Goal: Task Accomplishment & Management: Manage account settings

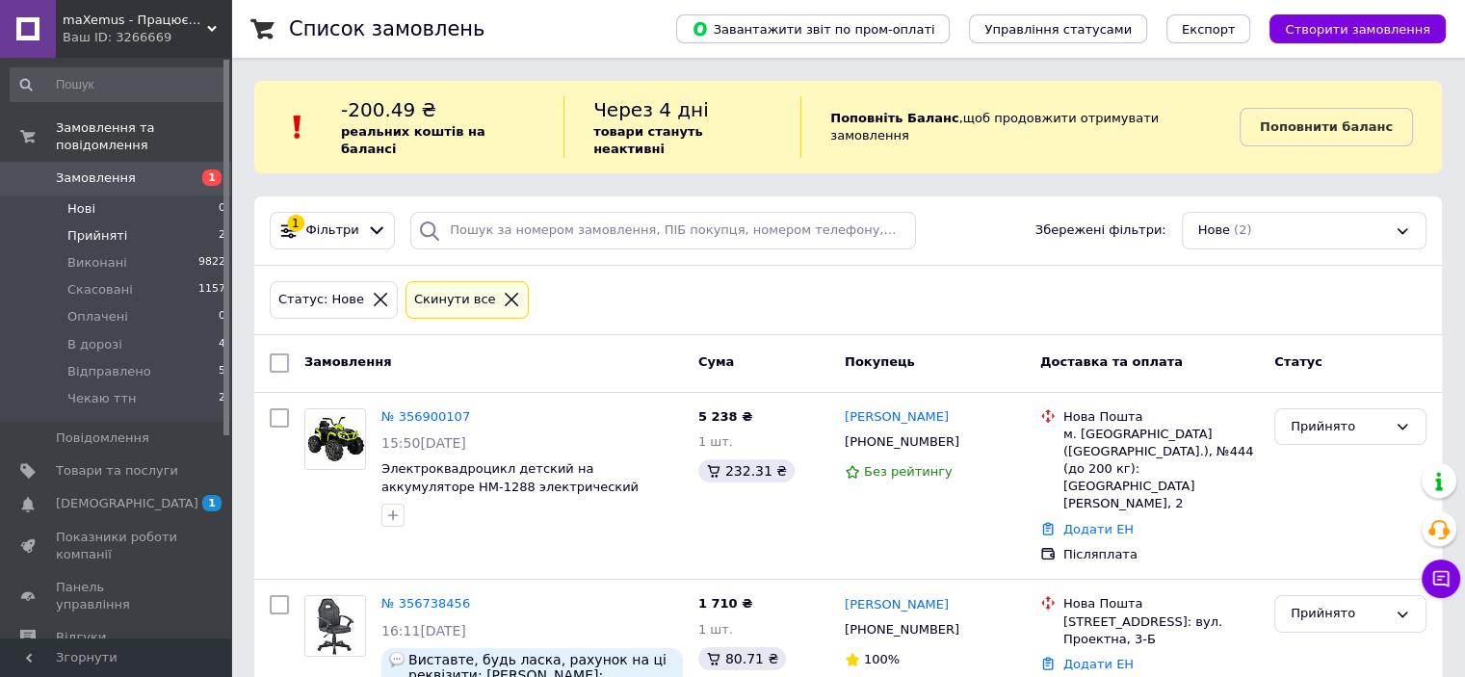
click at [117, 196] on li "Нові 0" at bounding box center [118, 209] width 237 height 27
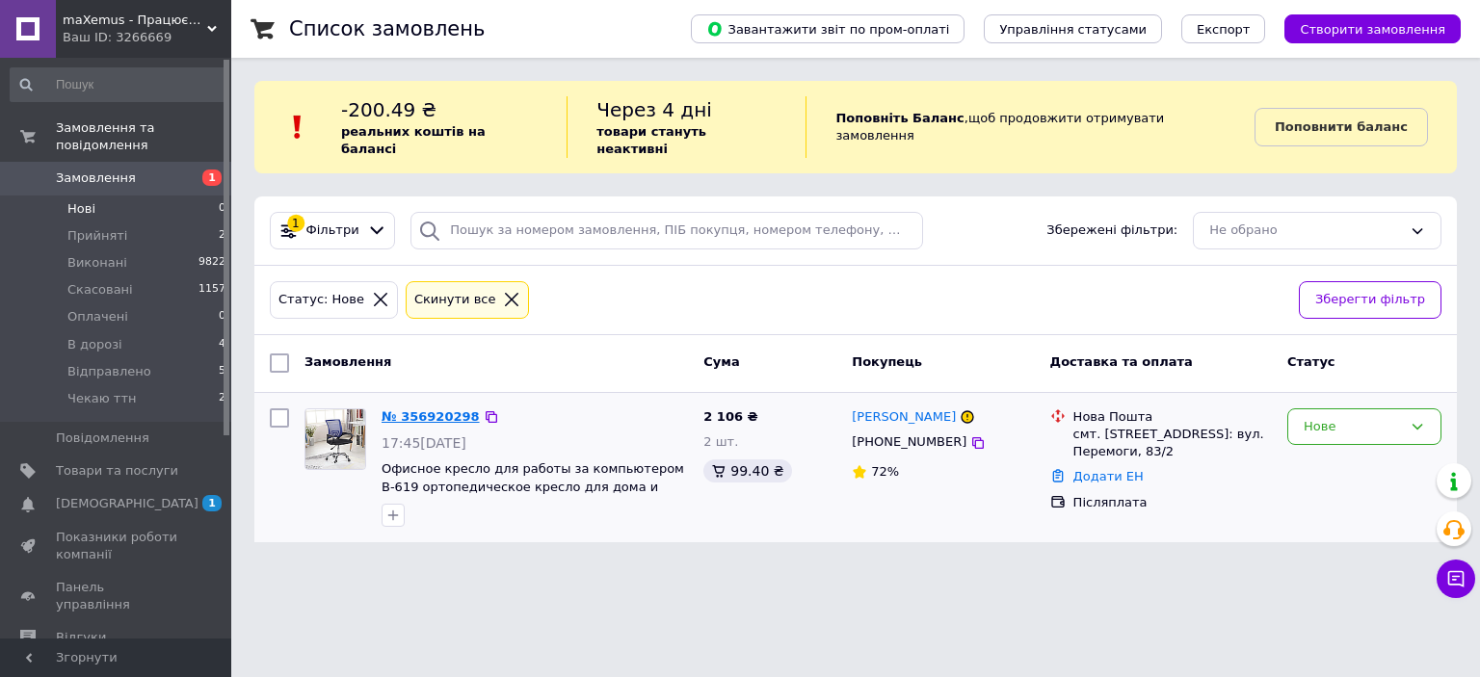
click at [417, 409] on link "№ 356920298" at bounding box center [431, 416] width 98 height 14
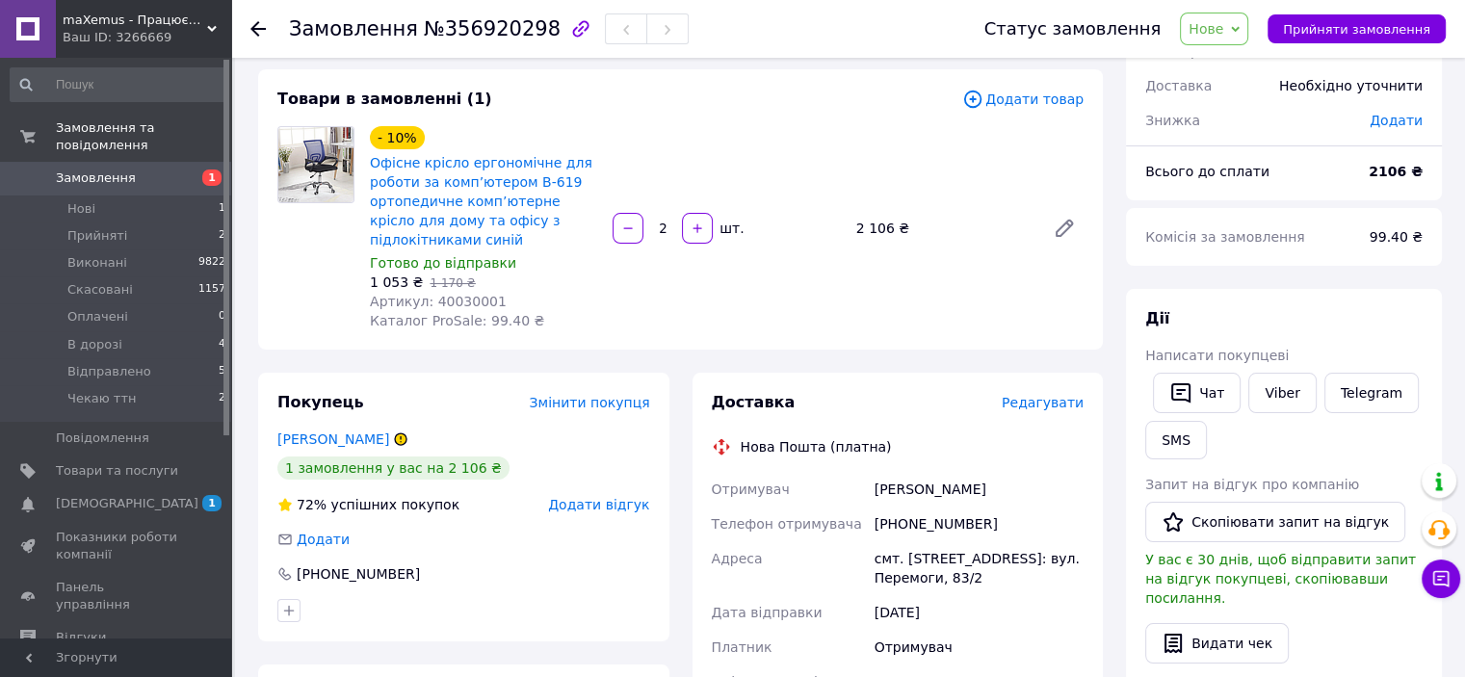
scroll to position [96, 0]
click at [1269, 396] on link "Viber" at bounding box center [1282, 393] width 67 height 40
click at [1267, 391] on link "Viber" at bounding box center [1282, 393] width 67 height 40
click at [497, 32] on span "№356920298" at bounding box center [492, 28] width 137 height 23
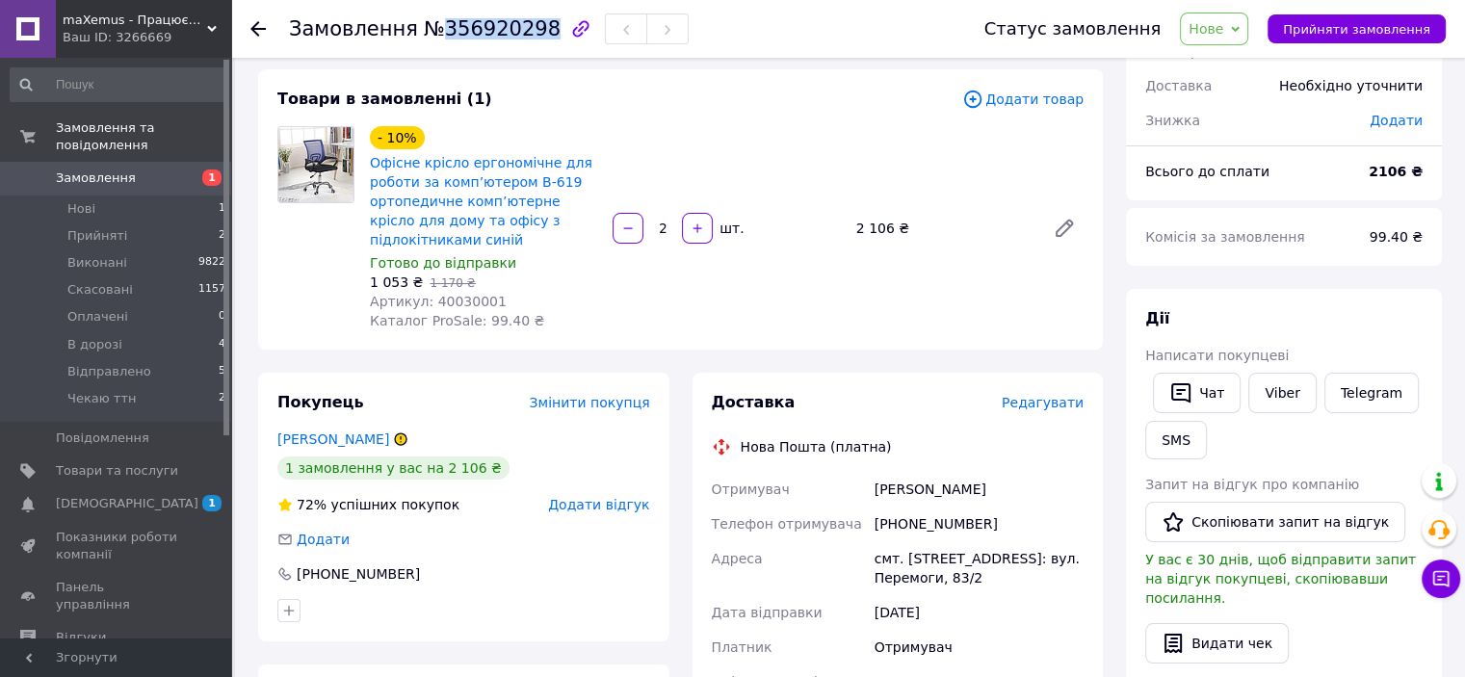
click at [497, 32] on span "№356920298" at bounding box center [492, 28] width 137 height 23
copy span "356920298"
click at [317, 434] on link "[PERSON_NAME]" at bounding box center [333, 439] width 112 height 15
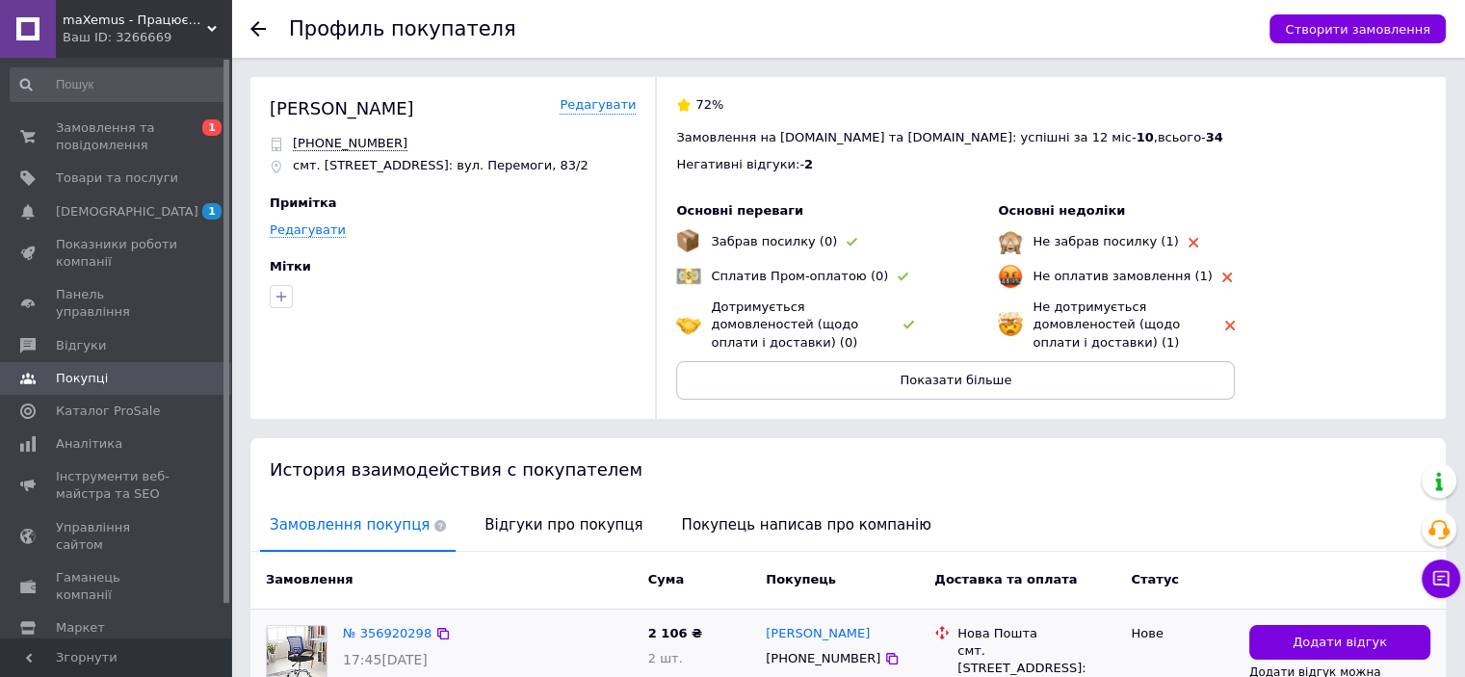
click at [722, 627] on div "2 106 ₴ 2 шт." at bounding box center [700, 686] width 118 height 137
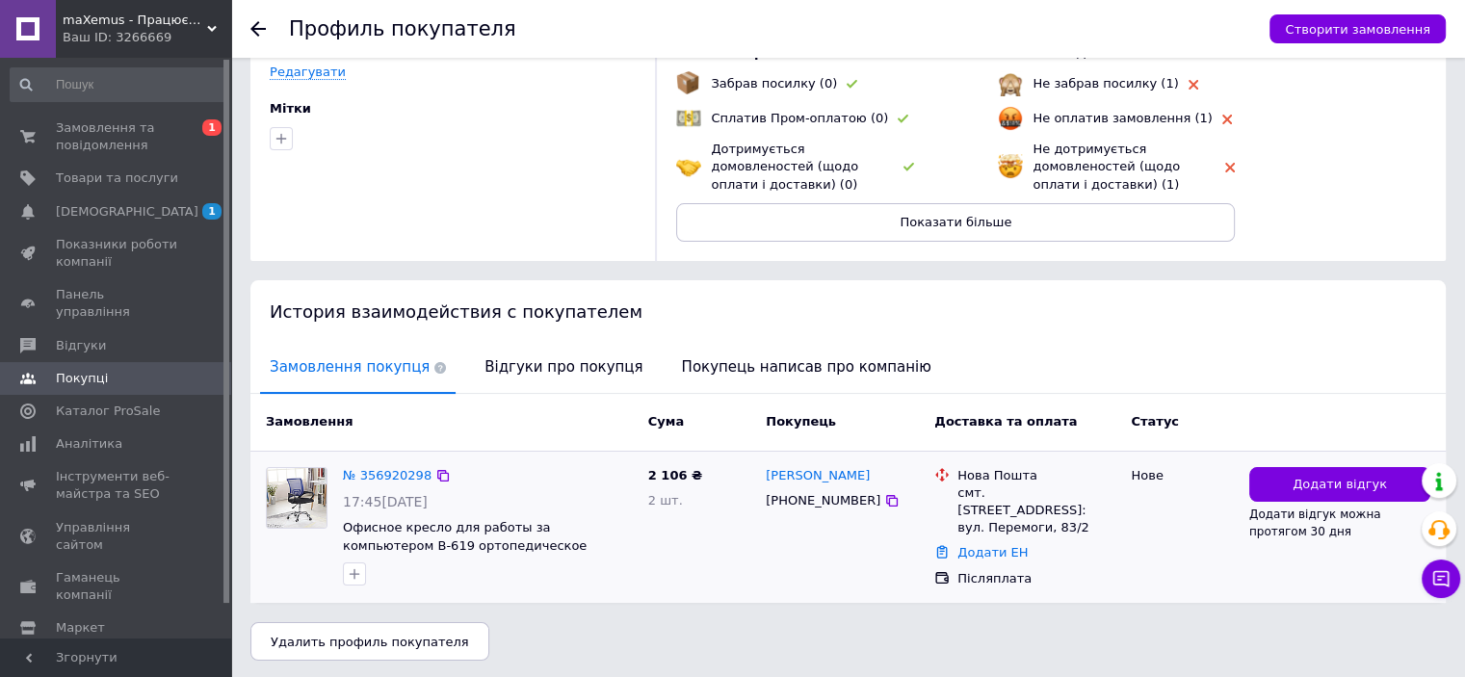
scroll to position [157, 0]
click at [145, 220] on span "[DEMOGRAPHIC_DATA]" at bounding box center [117, 211] width 122 height 17
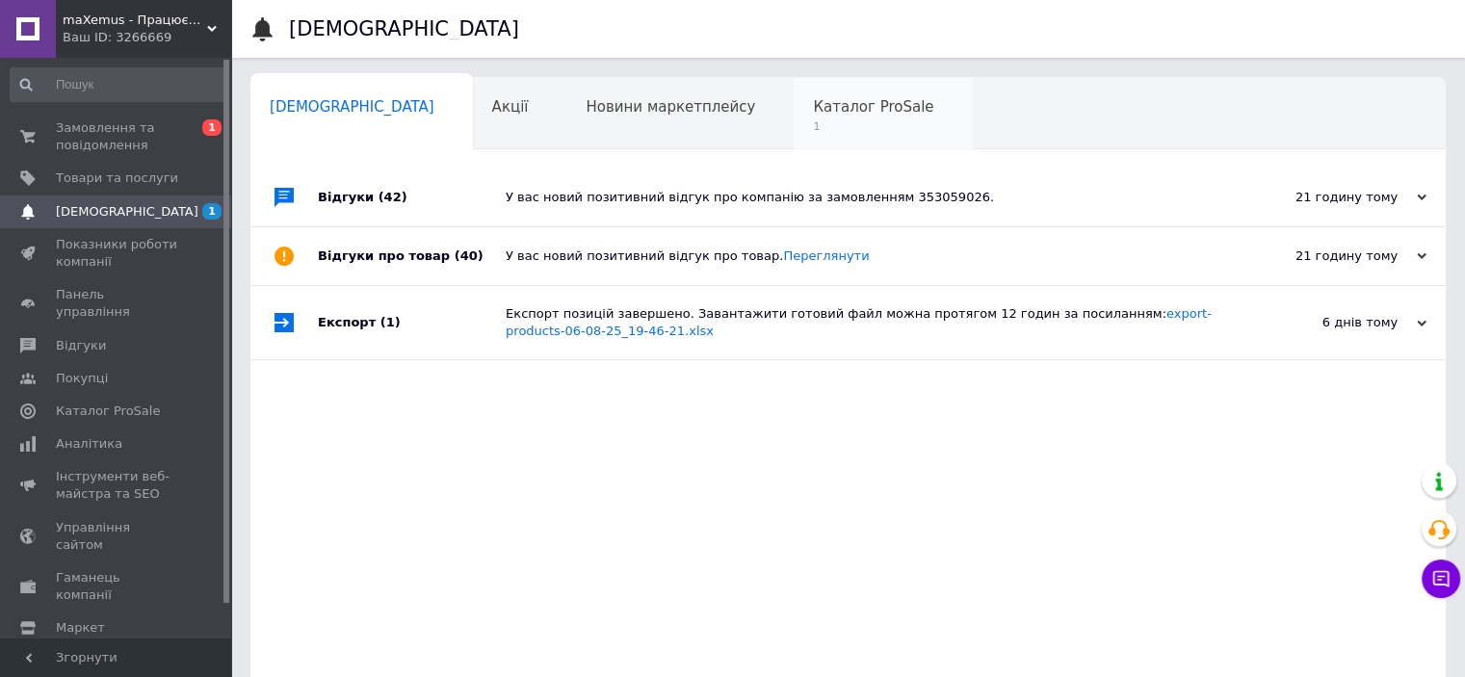
click at [813, 128] on span "1" at bounding box center [873, 126] width 120 height 14
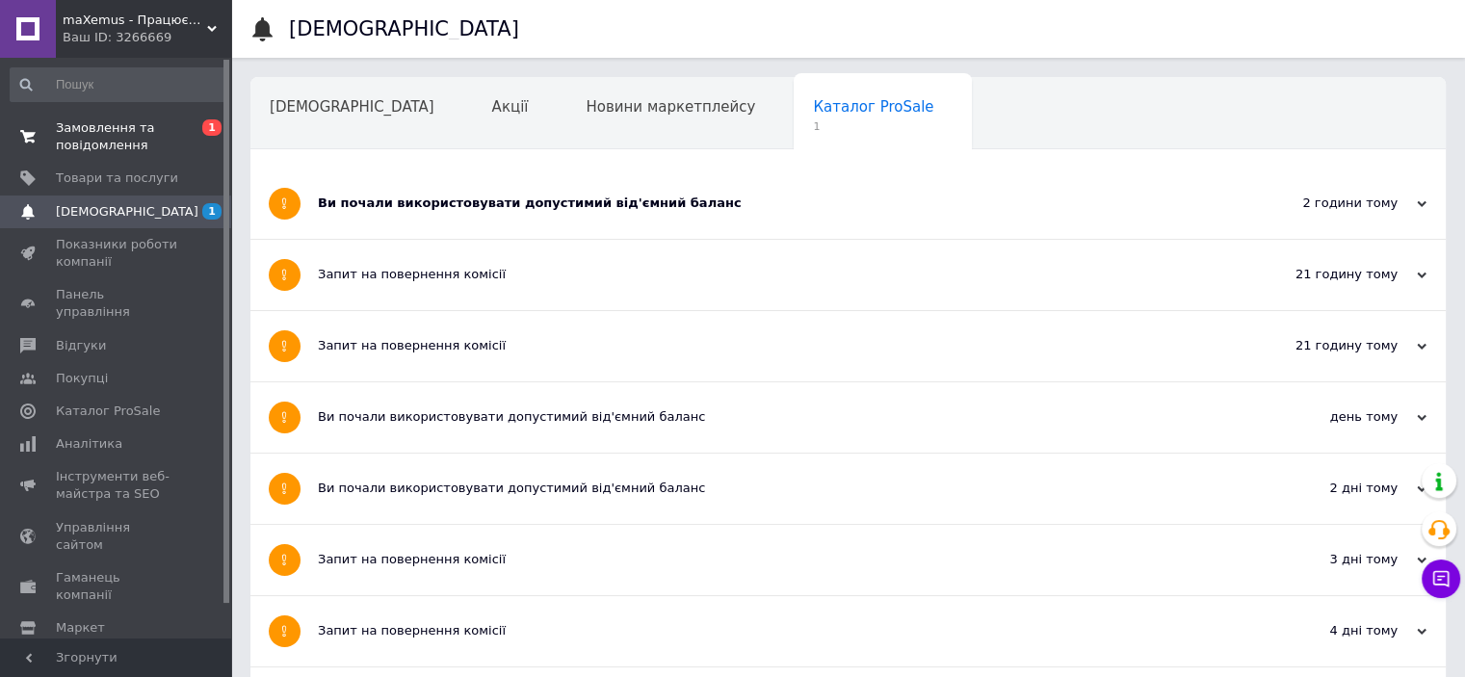
click at [108, 126] on span "Замовлення та повідомлення" at bounding box center [117, 136] width 122 height 35
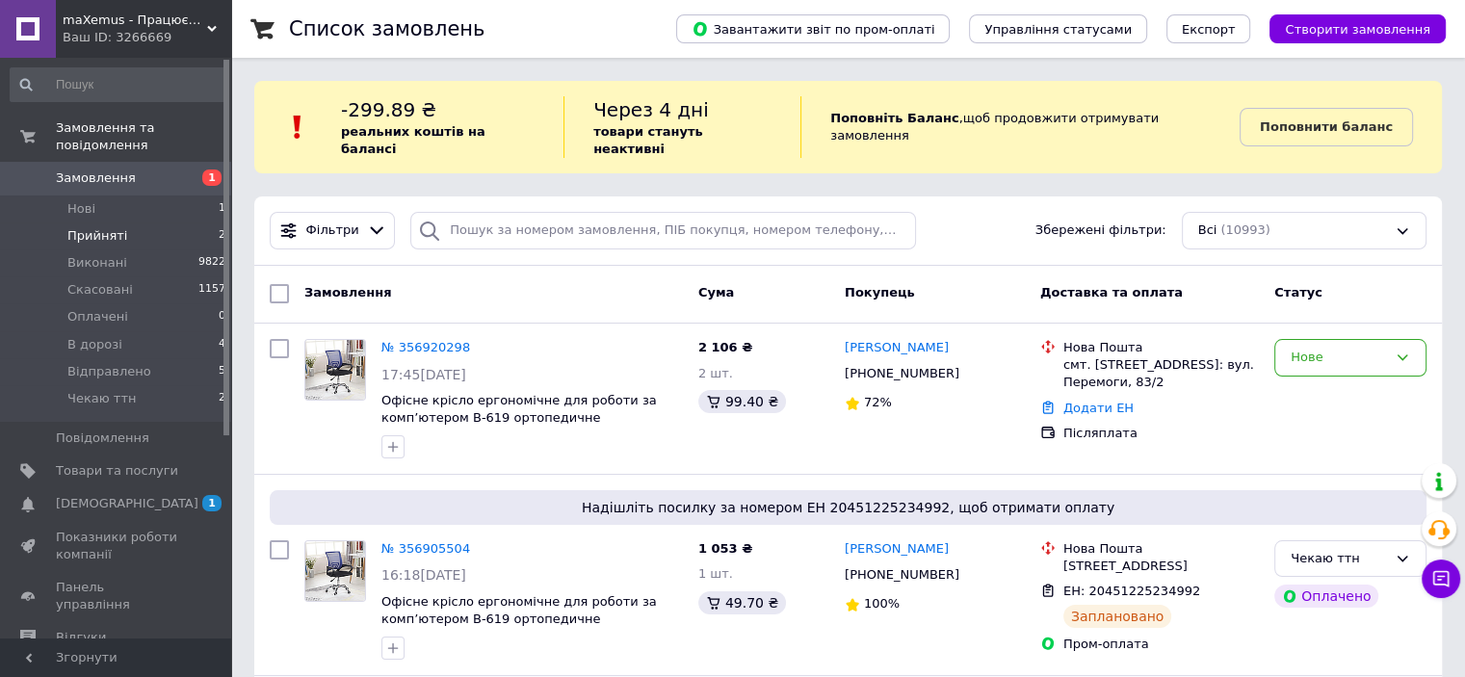
click at [112, 227] on span "Прийняті" at bounding box center [97, 235] width 60 height 17
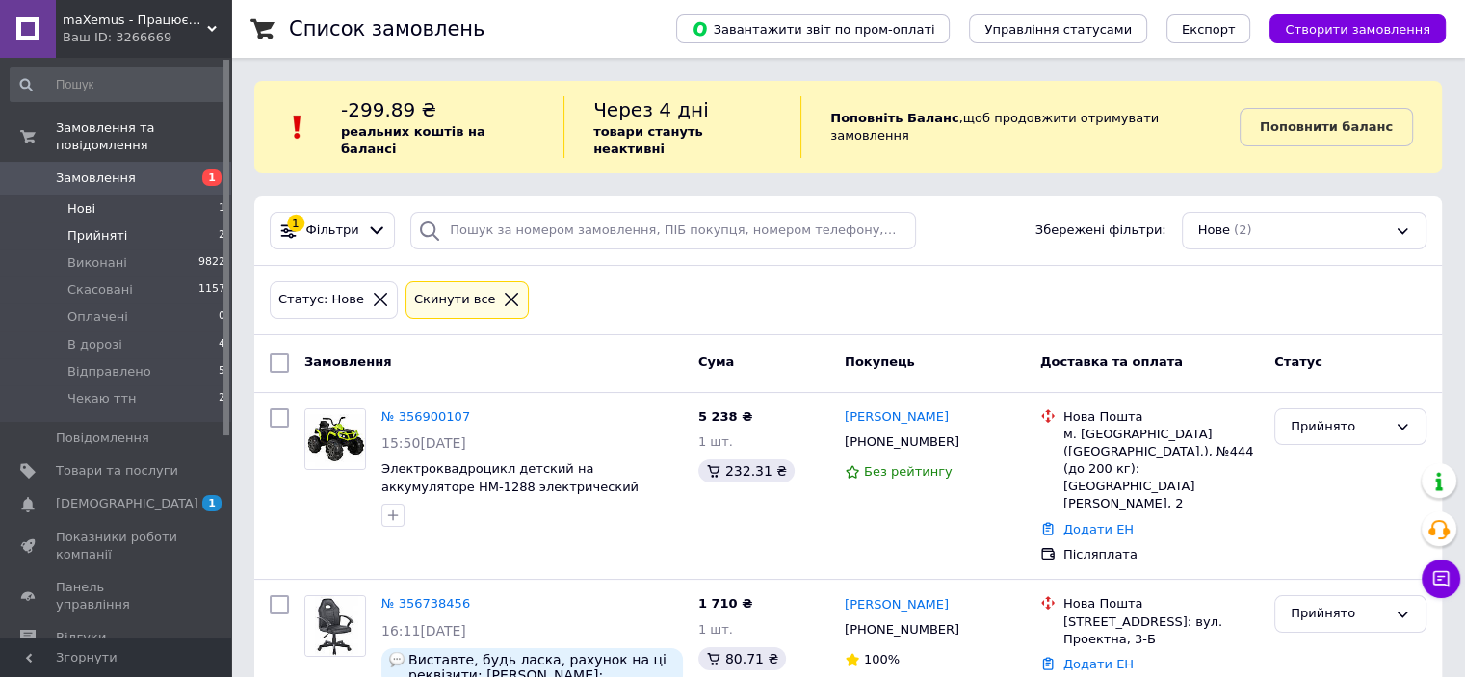
click at [100, 196] on li "Нові 1" at bounding box center [118, 209] width 237 height 27
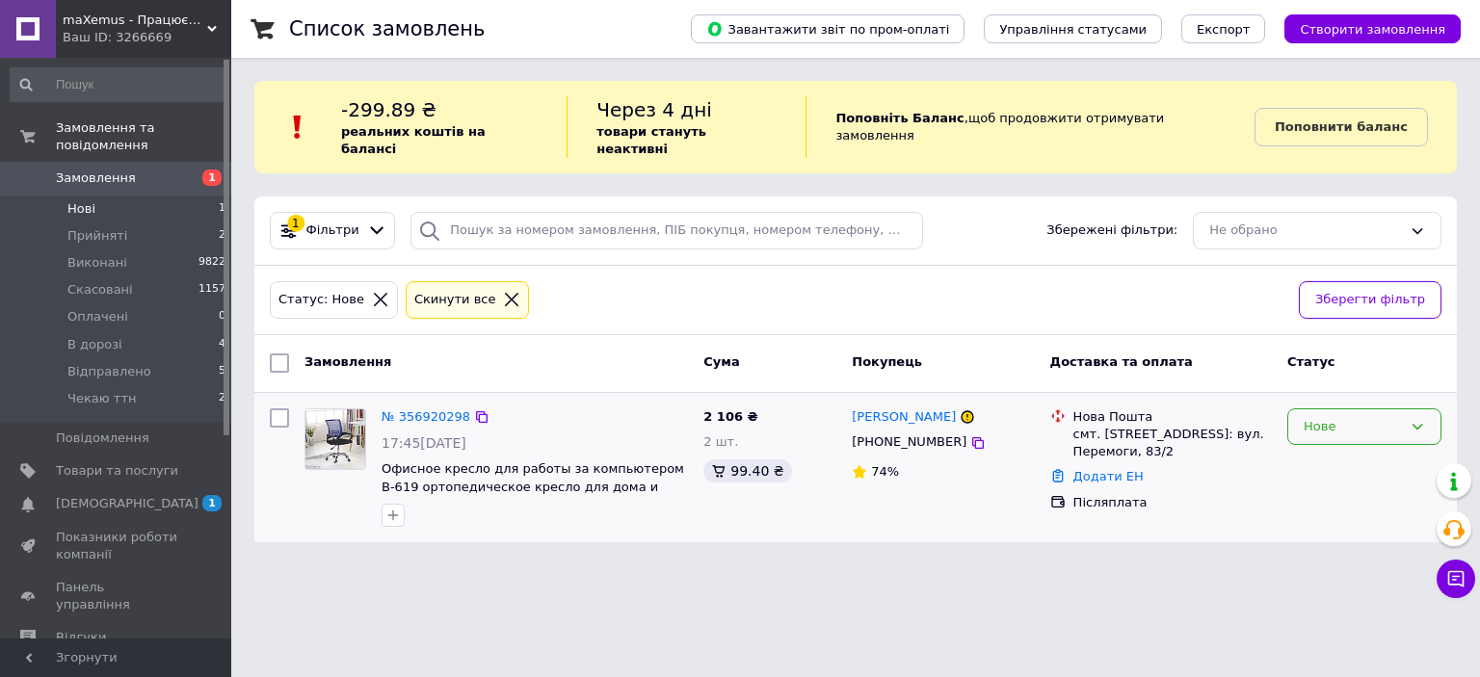
click at [1320, 417] on div "Нове" at bounding box center [1352, 427] width 98 height 20
click at [1333, 449] on li "Прийнято" at bounding box center [1364, 467] width 152 height 36
click at [117, 196] on li "Нові 1" at bounding box center [118, 209] width 237 height 27
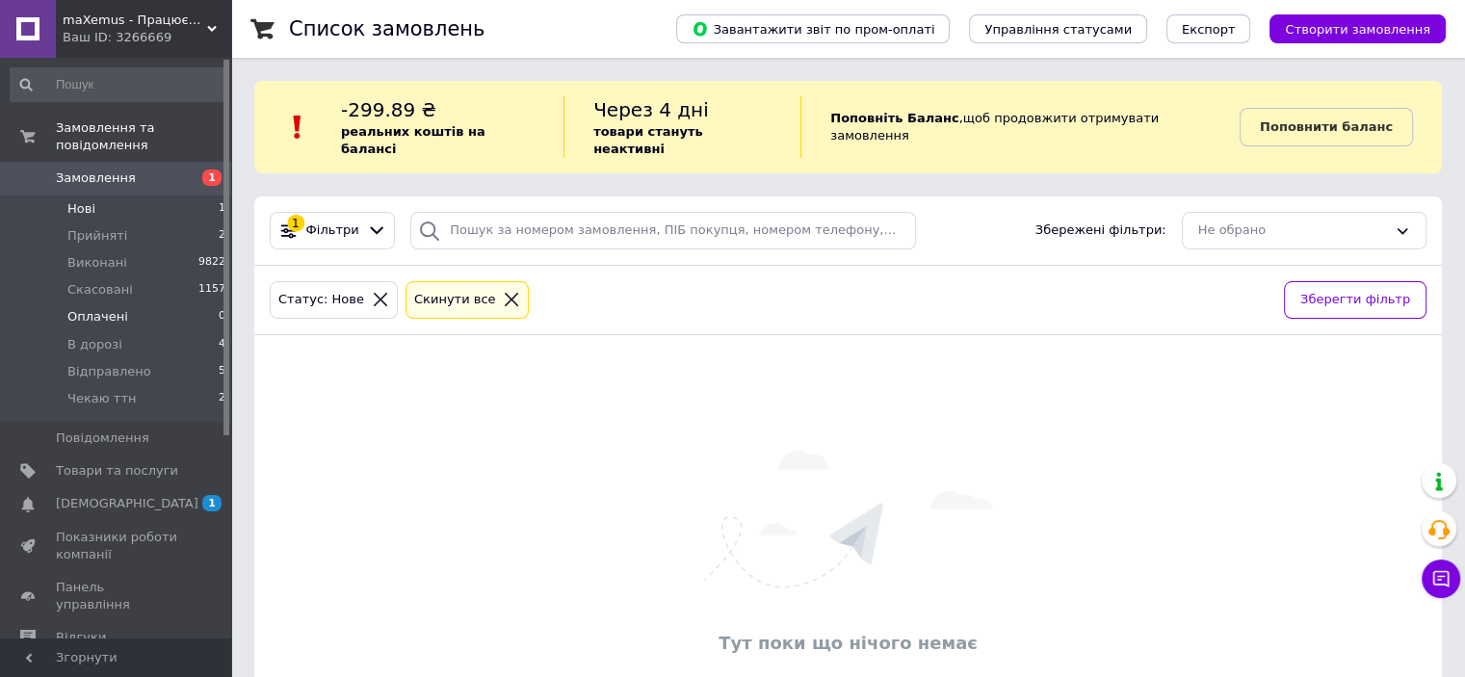
click at [107, 303] on li "Оплачені 0" at bounding box center [118, 316] width 237 height 27
click at [110, 227] on span "Прийняті" at bounding box center [97, 235] width 60 height 17
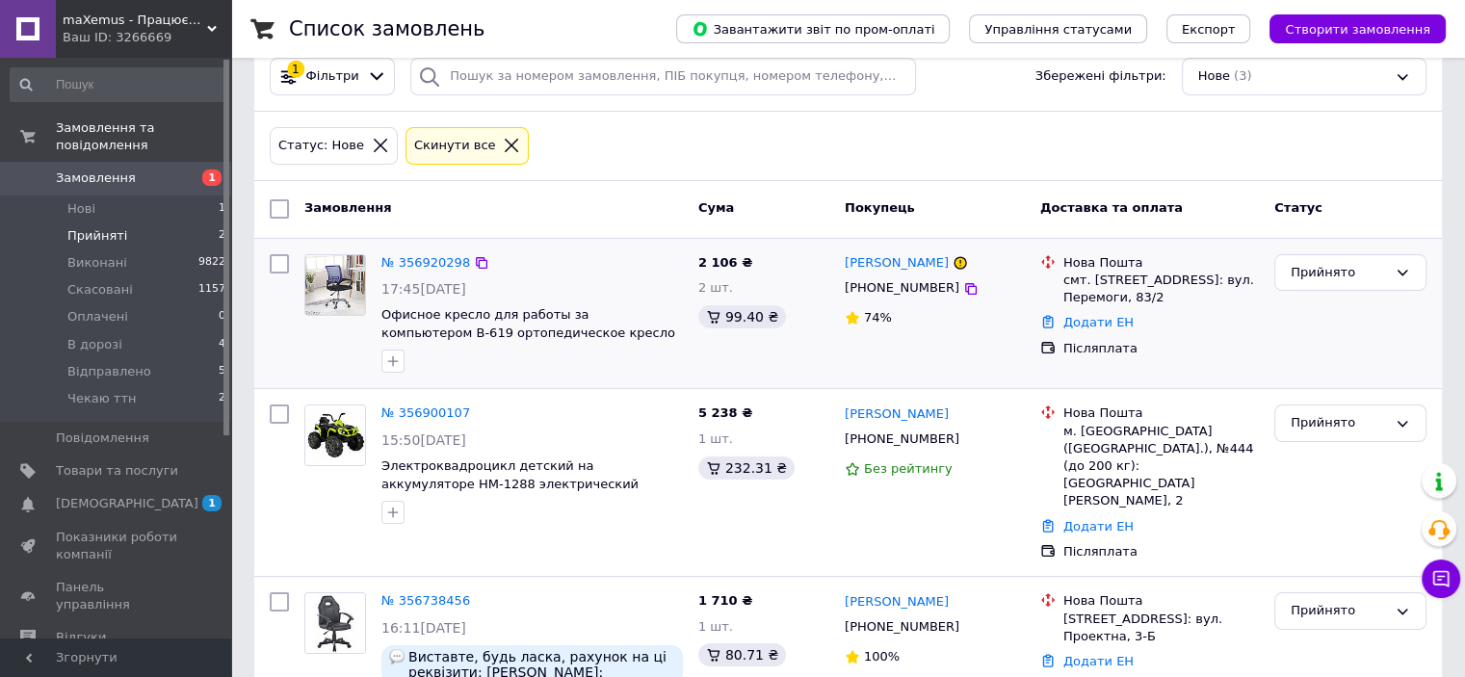
scroll to position [219, 0]
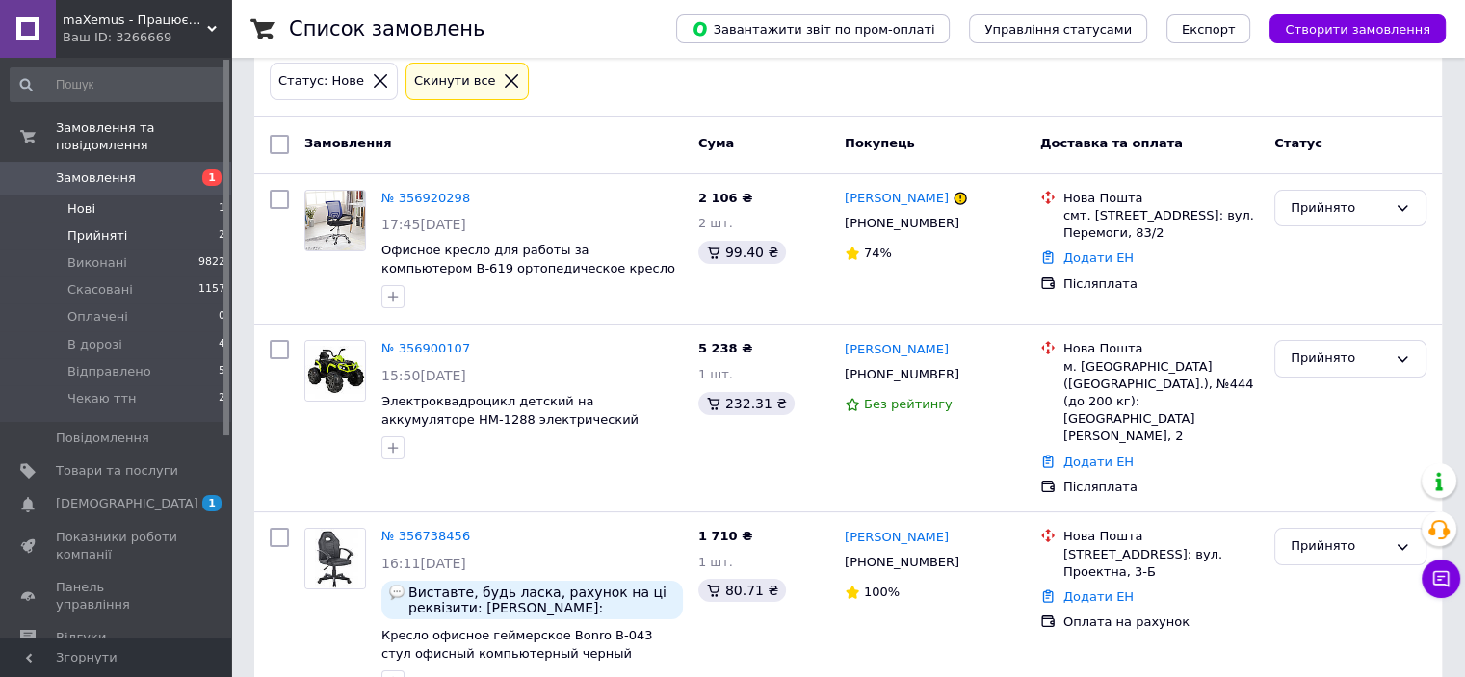
click at [116, 199] on li "Нові 1" at bounding box center [118, 209] width 237 height 27
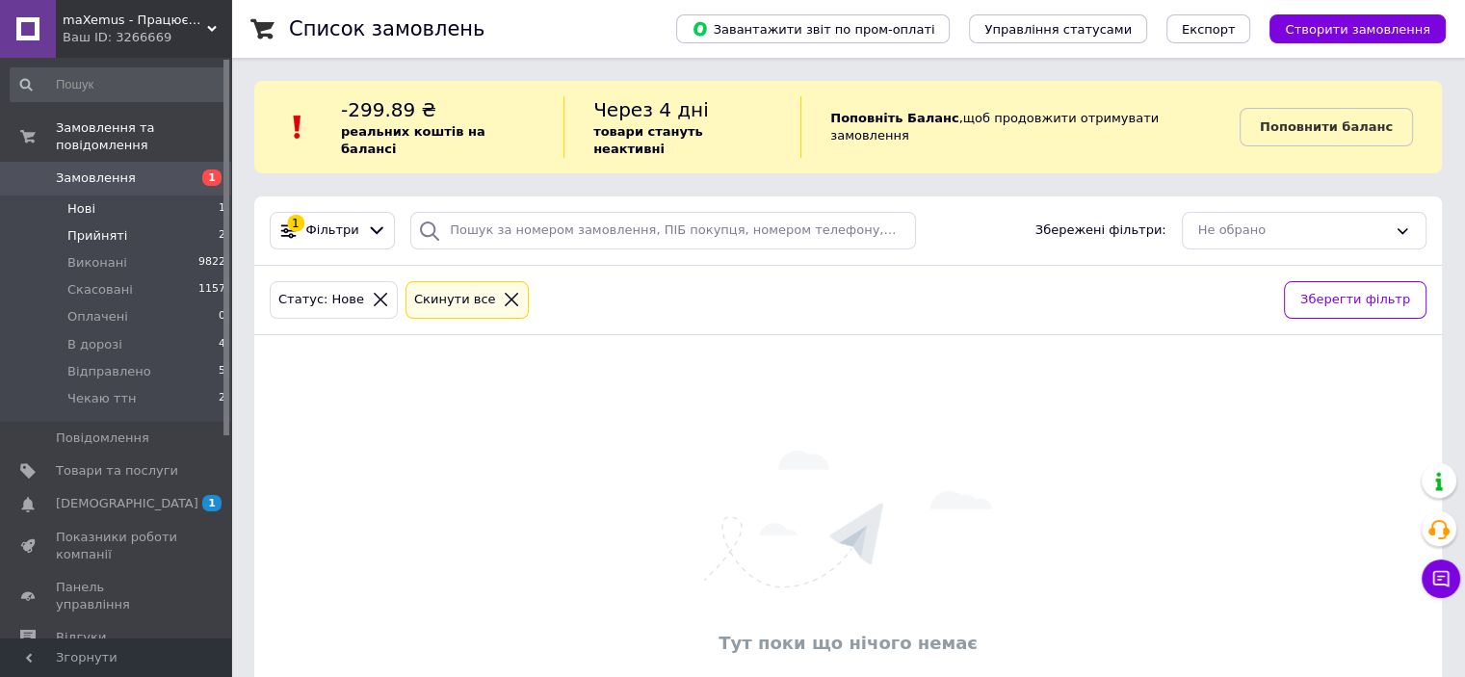
click at [114, 227] on span "Прийняті" at bounding box center [97, 235] width 60 height 17
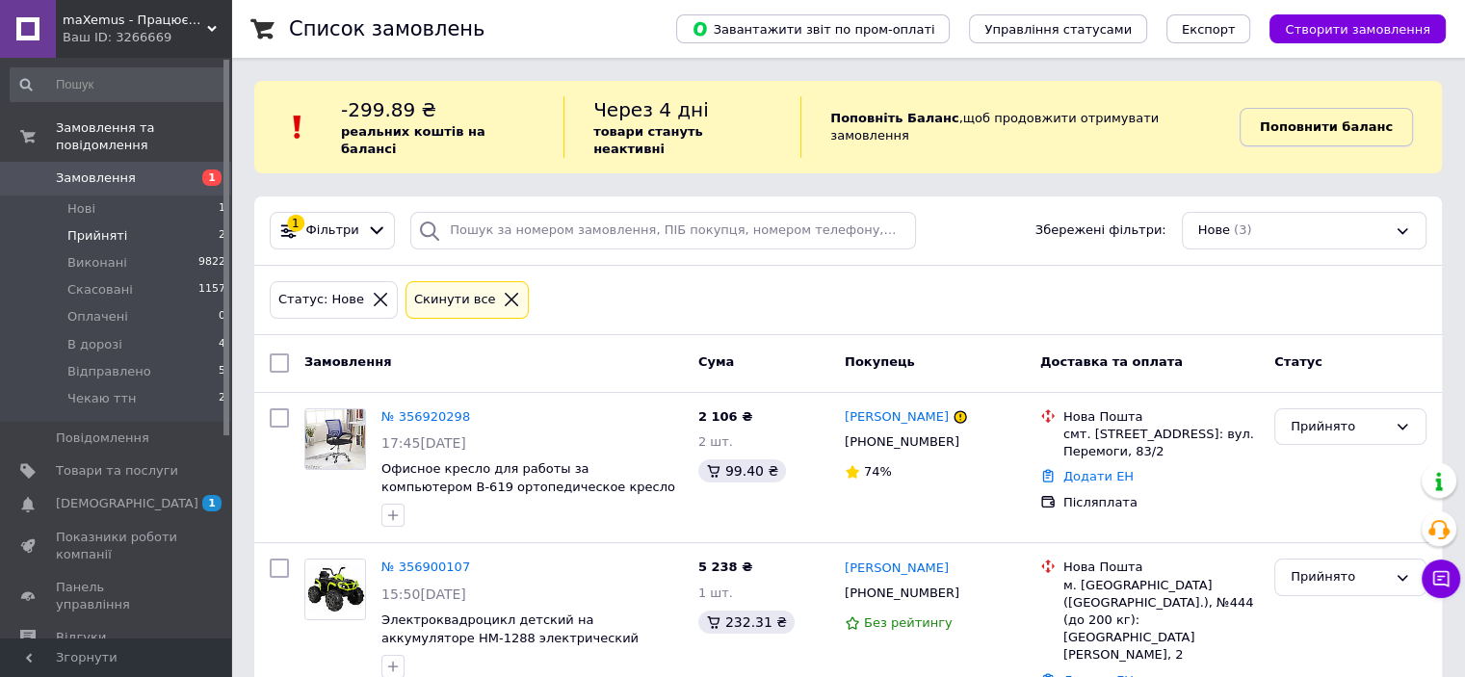
click at [1337, 122] on b "Поповнити баланс" at bounding box center [1326, 126] width 133 height 14
